Goal: Navigation & Orientation: Find specific page/section

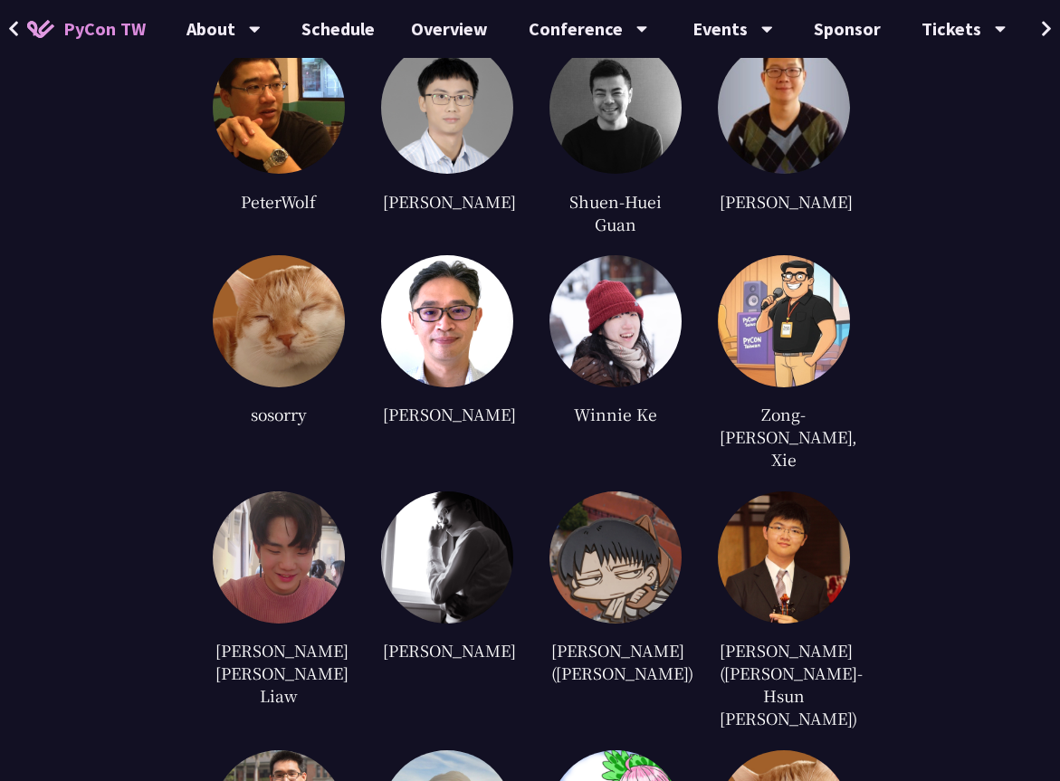
scroll to position [4332, 0]
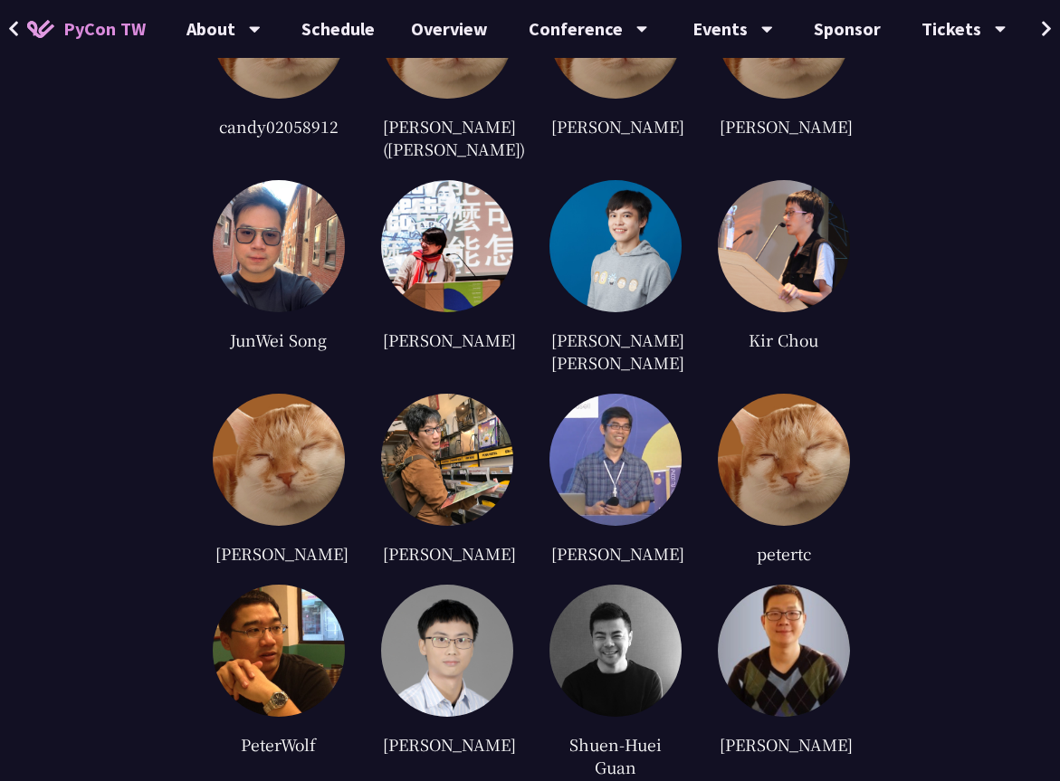
click at [1044, 26] on icon at bounding box center [1047, 29] width 12 height 18
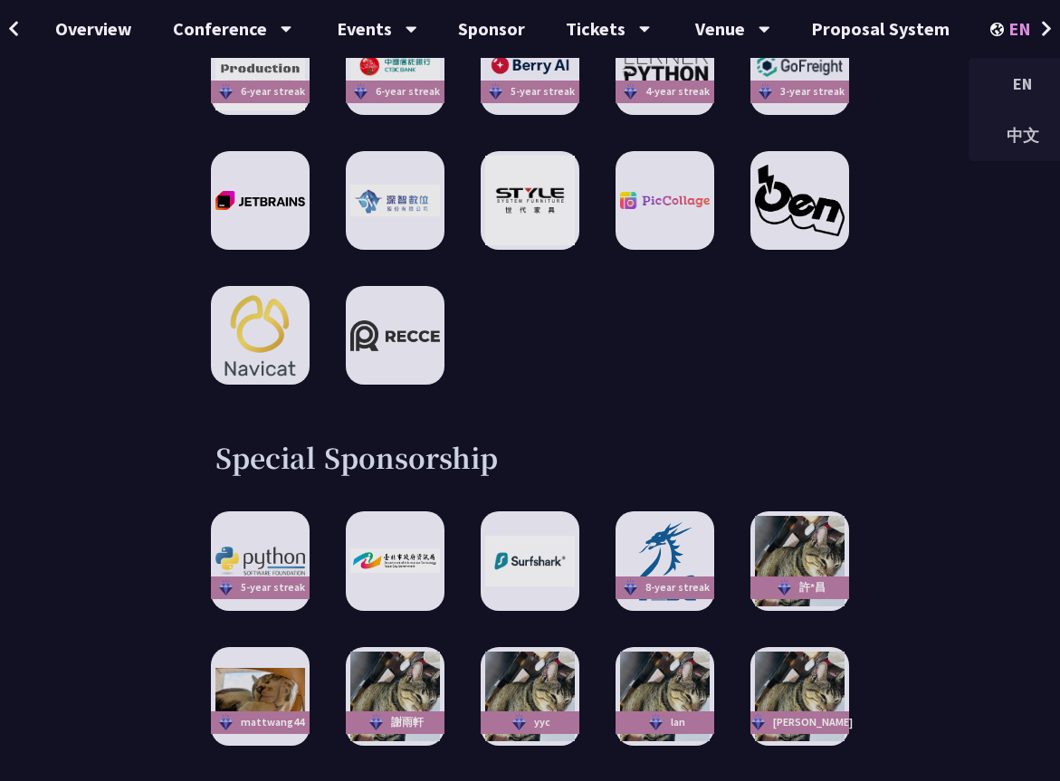
click at [1044, 25] on icon at bounding box center [1050, 29] width 12 height 18
click at [1007, 136] on div "中文" at bounding box center [1022, 135] width 109 height 43
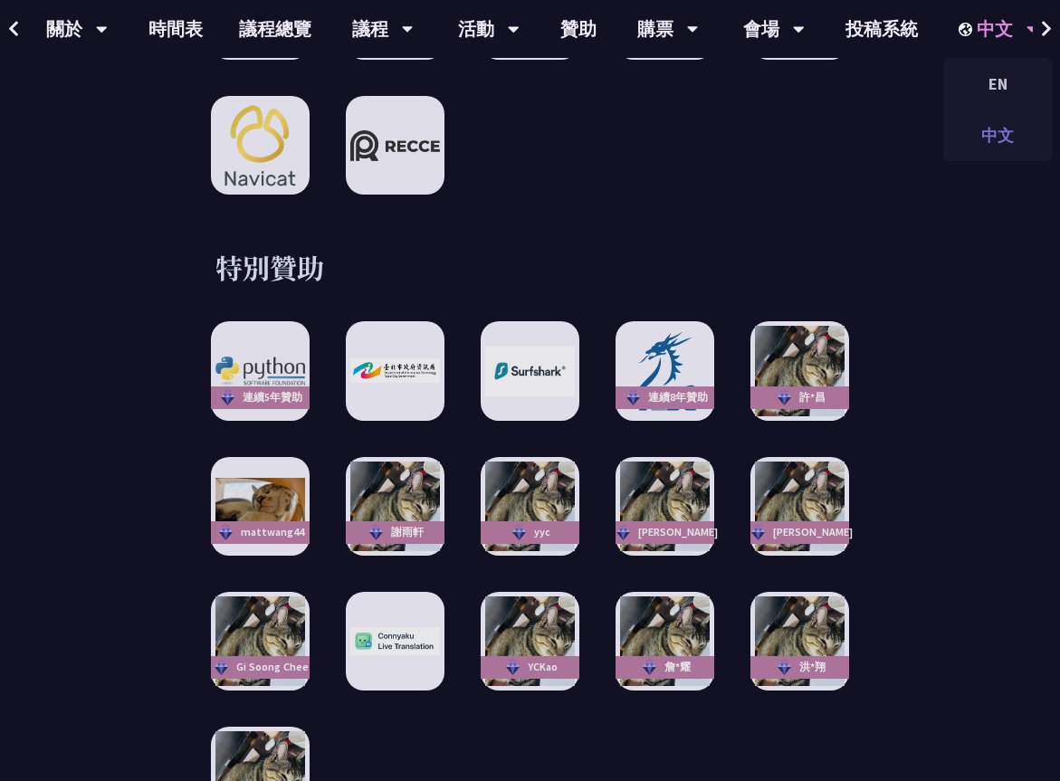
scroll to position [0, 138]
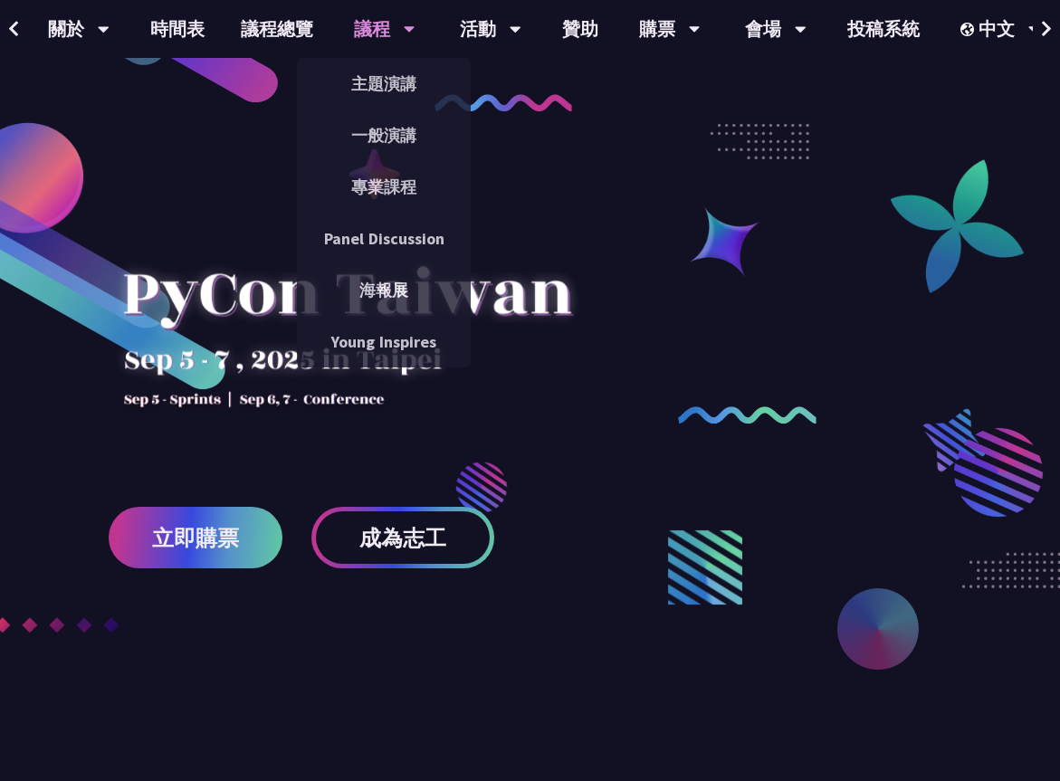
click at [395, 31] on div "議程" at bounding box center [385, 29] width 62 height 58
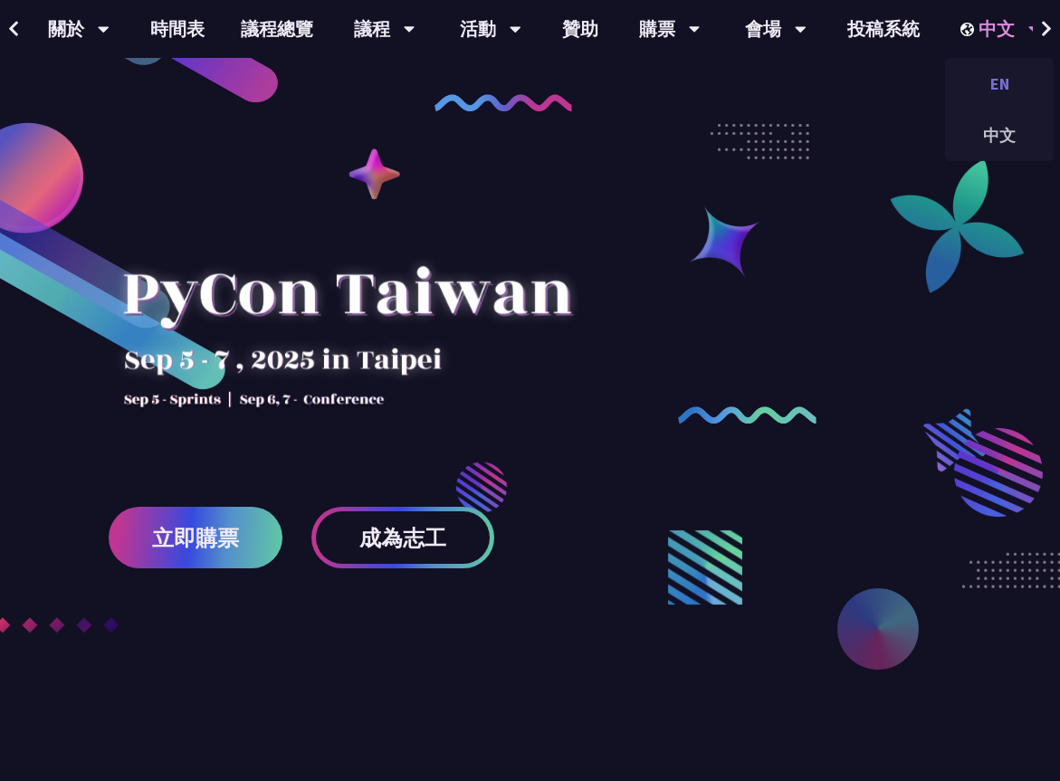
click at [1001, 87] on div "EN" at bounding box center [999, 83] width 109 height 43
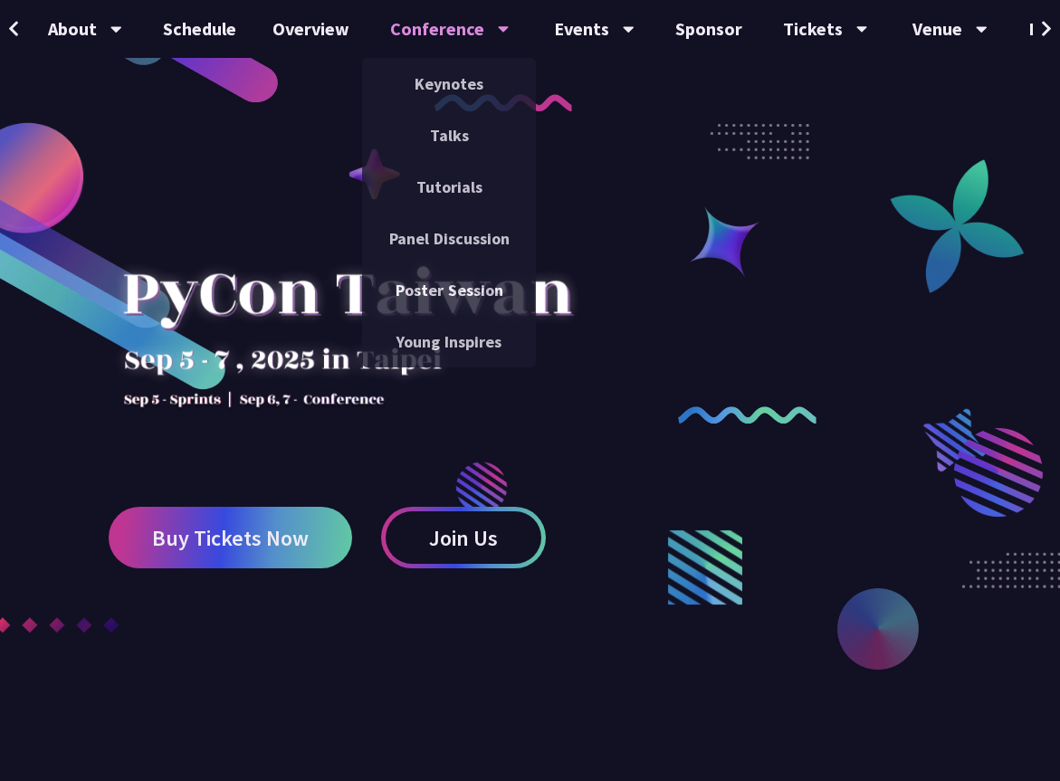
click at [499, 27] on icon at bounding box center [503, 30] width 11 height 6
